Goal: Navigation & Orientation: Find specific page/section

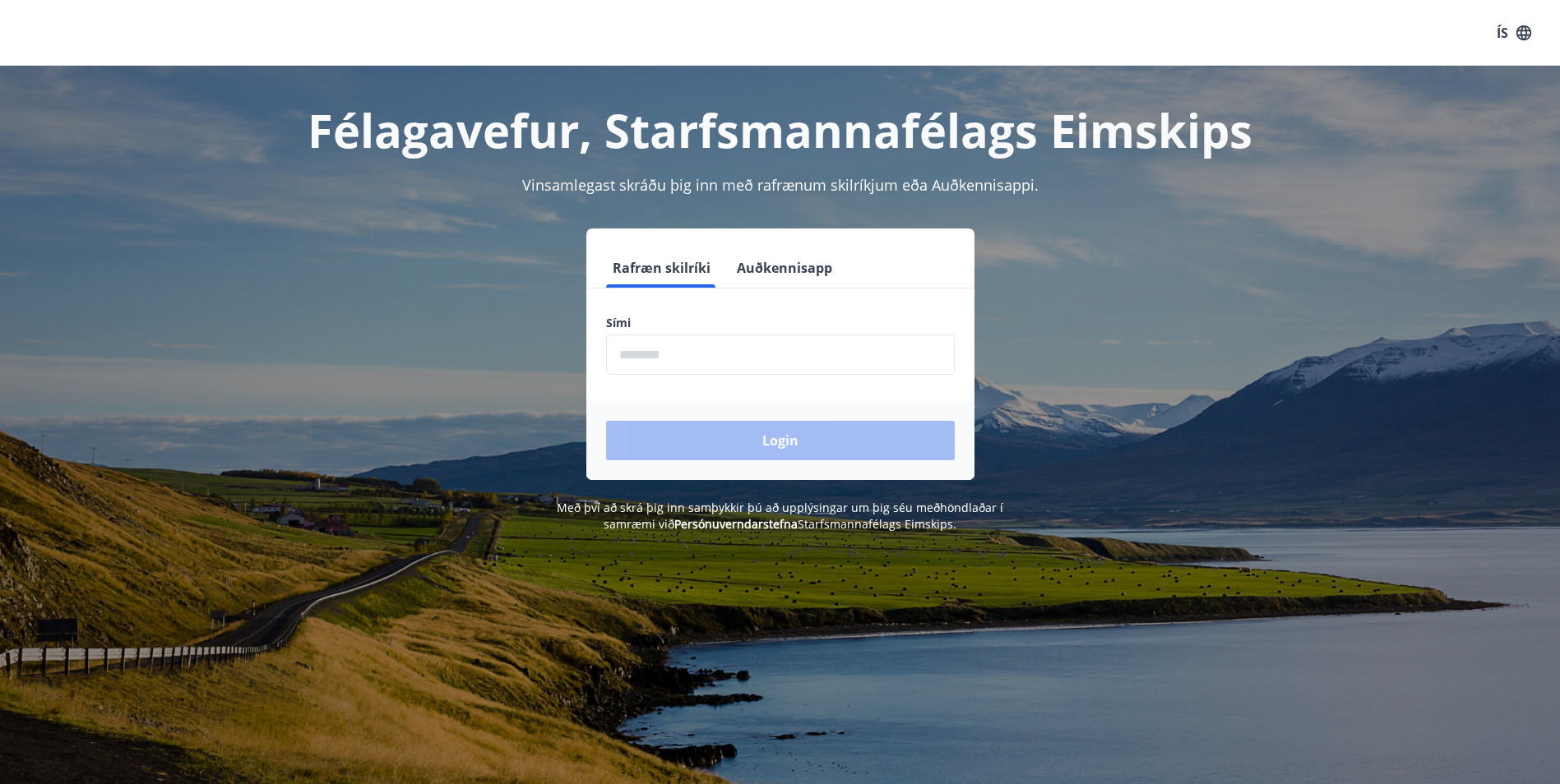
drag, startPoint x: 695, startPoint y: 360, endPoint x: 765, endPoint y: 359, distance: 70.0
click at [695, 360] on input "phone" at bounding box center [780, 354] width 348 height 40
type input "********"
click at [793, 443] on button "Login" at bounding box center [780, 440] width 348 height 39
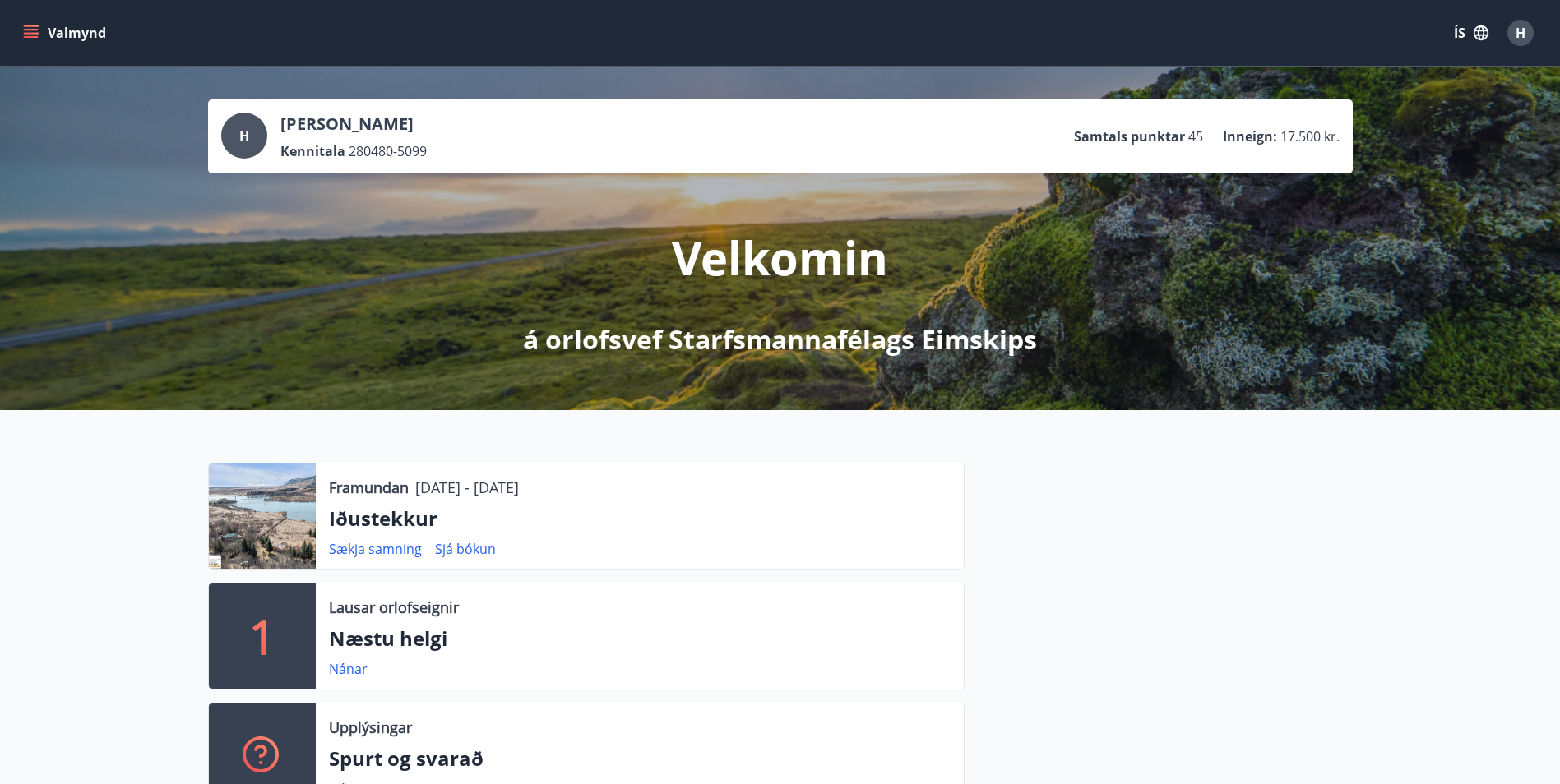
click at [36, 31] on icon "menu" at bounding box center [31, 32] width 17 height 16
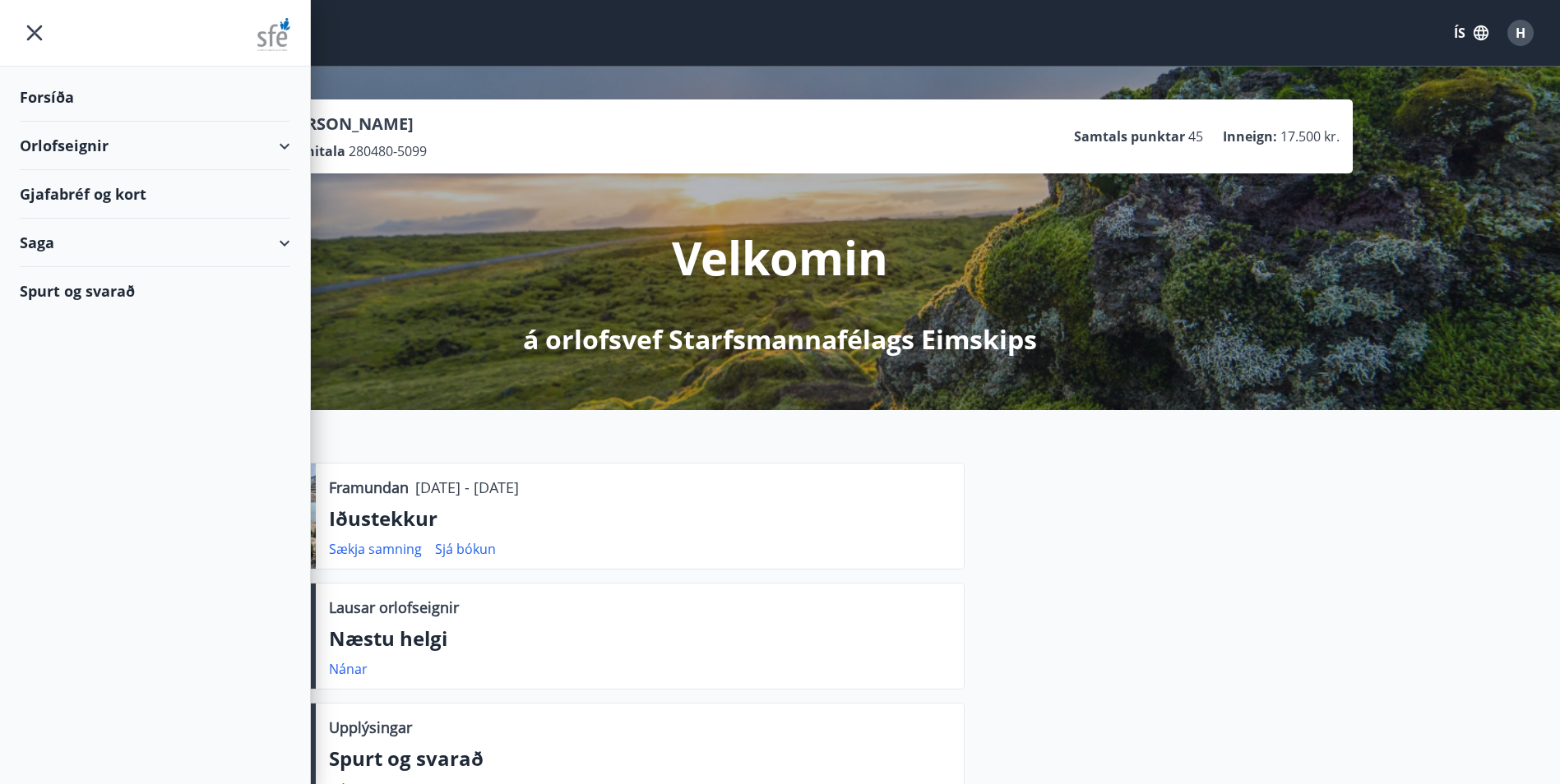
click at [70, 199] on div "Gjafabréf og kort" at bounding box center [155, 194] width 270 height 49
click at [60, 96] on div "Forsíða" at bounding box center [155, 97] width 270 height 49
